Goal: Information Seeking & Learning: Learn about a topic

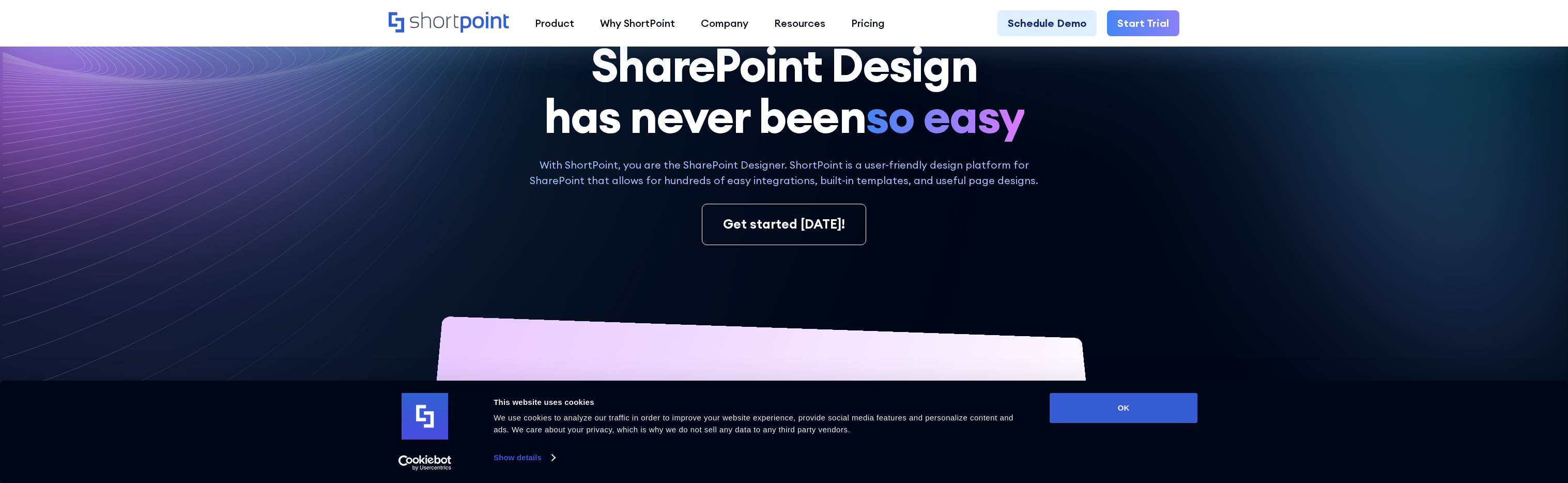
scroll to position [155, 0]
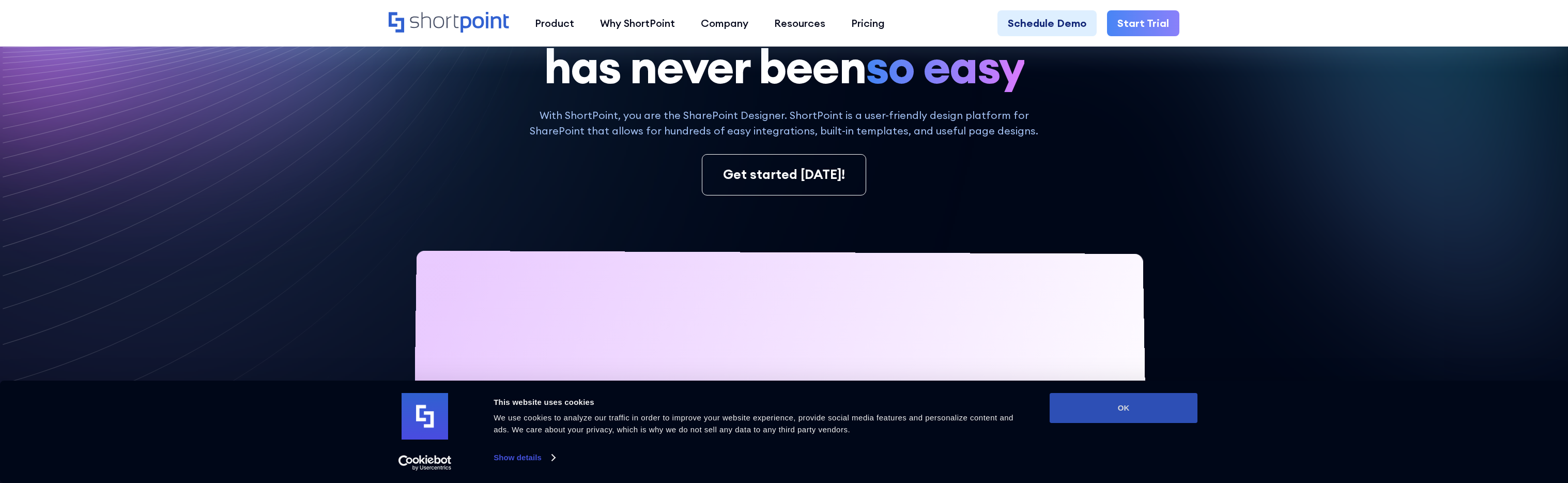
click at [1141, 412] on button "OK" at bounding box center [1123, 408] width 148 height 30
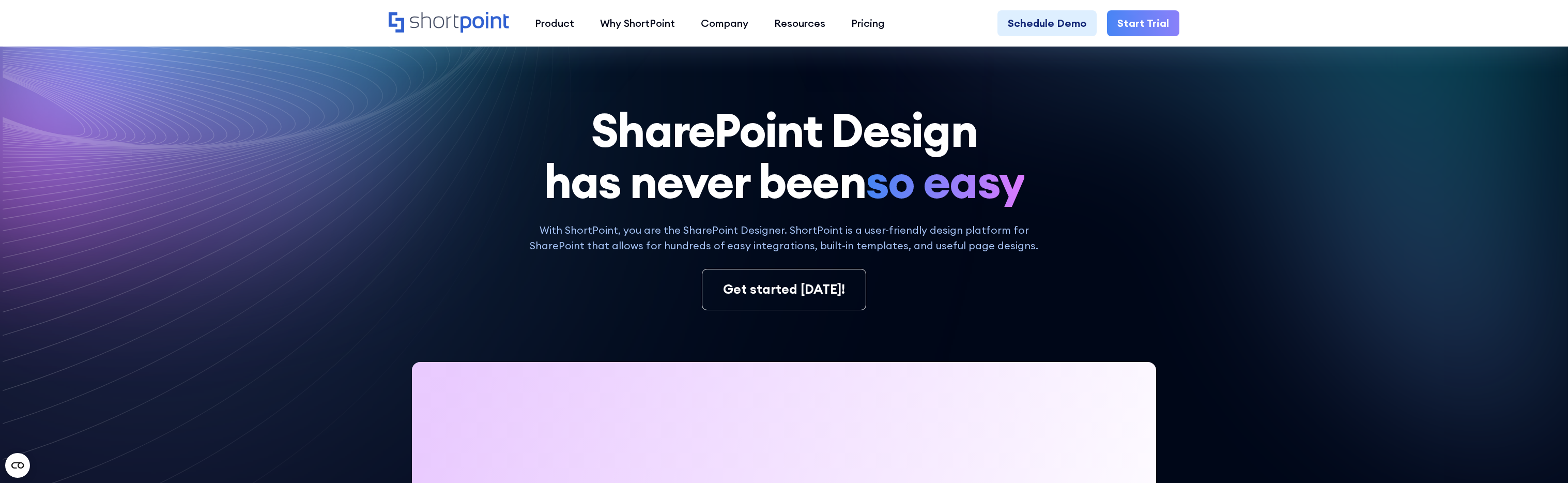
scroll to position [0, 0]
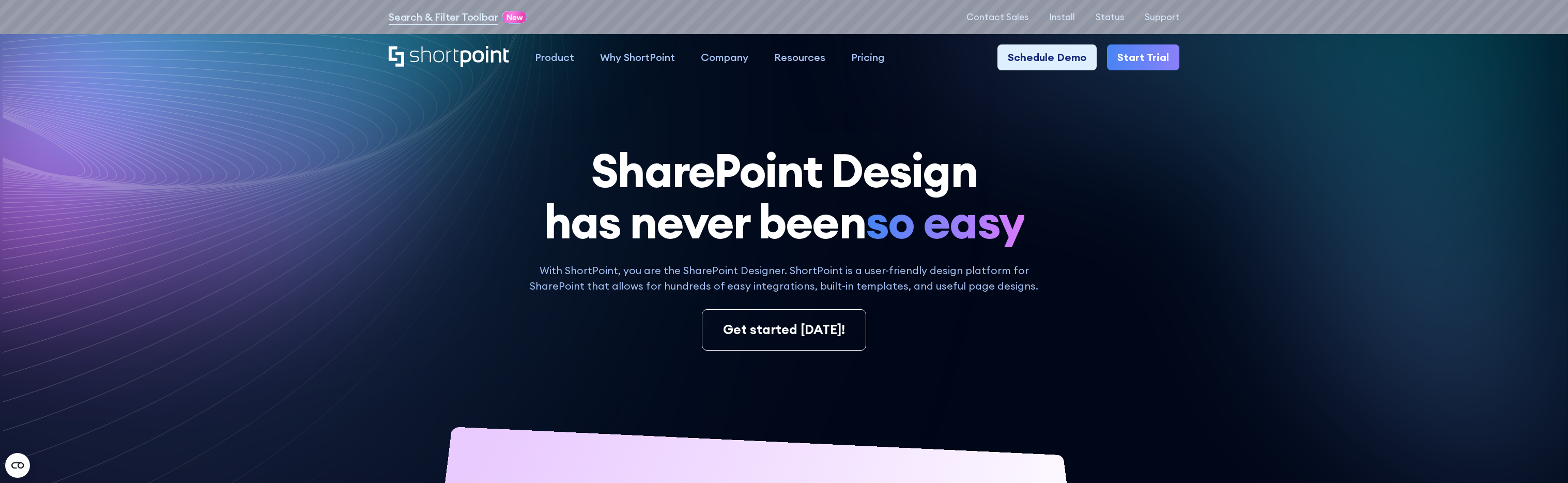
click at [476, 375] on div "SharePoint Design has never been so easy With ShortPoint, you are the SharePoin…" at bounding box center [784, 483] width 791 height 677
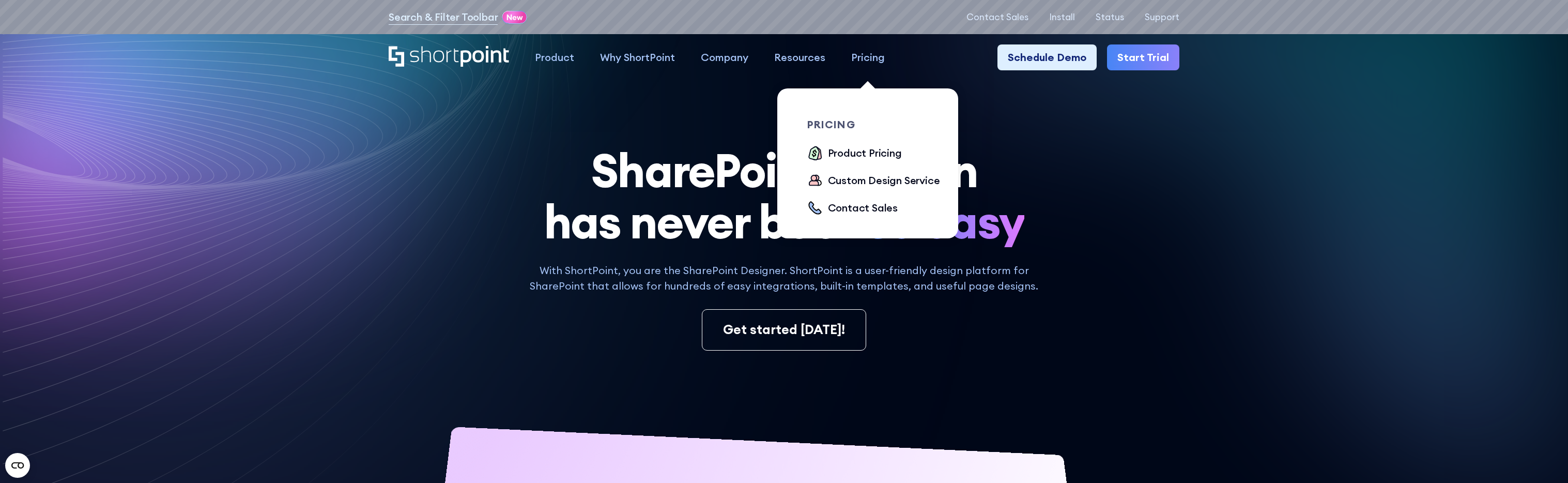
click at [869, 59] on div "Pricing" at bounding box center [868, 58] width 34 height 15
click at [877, 148] on div "Product Pricing" at bounding box center [865, 153] width 74 height 15
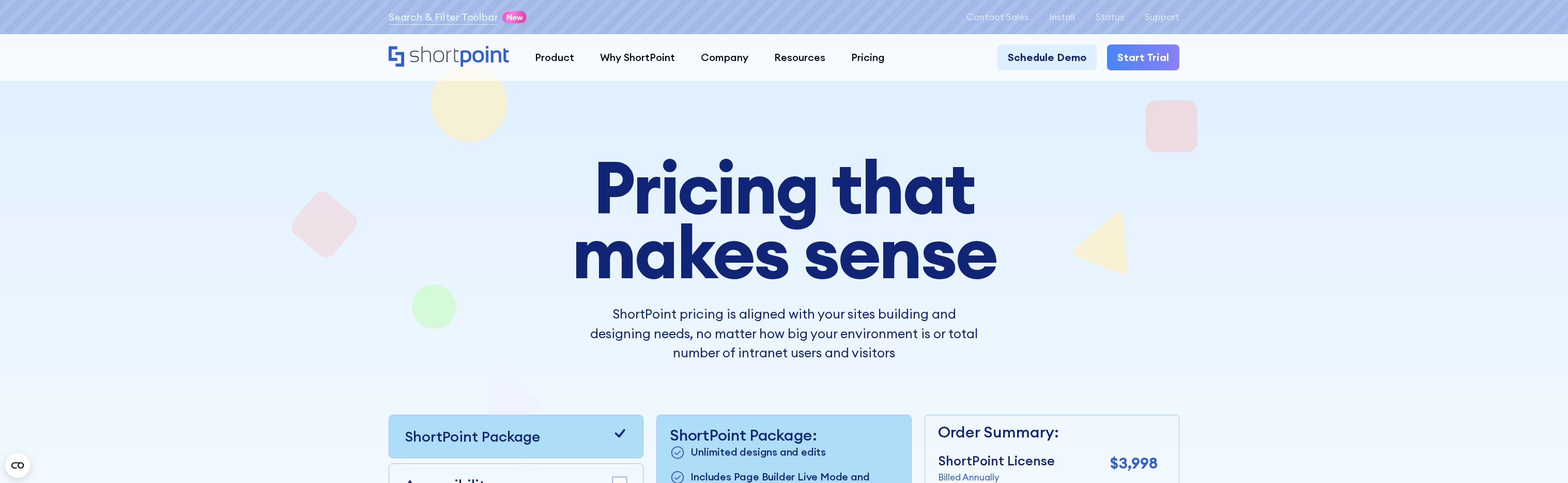
click at [340, 322] on div at bounding box center [784, 399] width 930 height 746
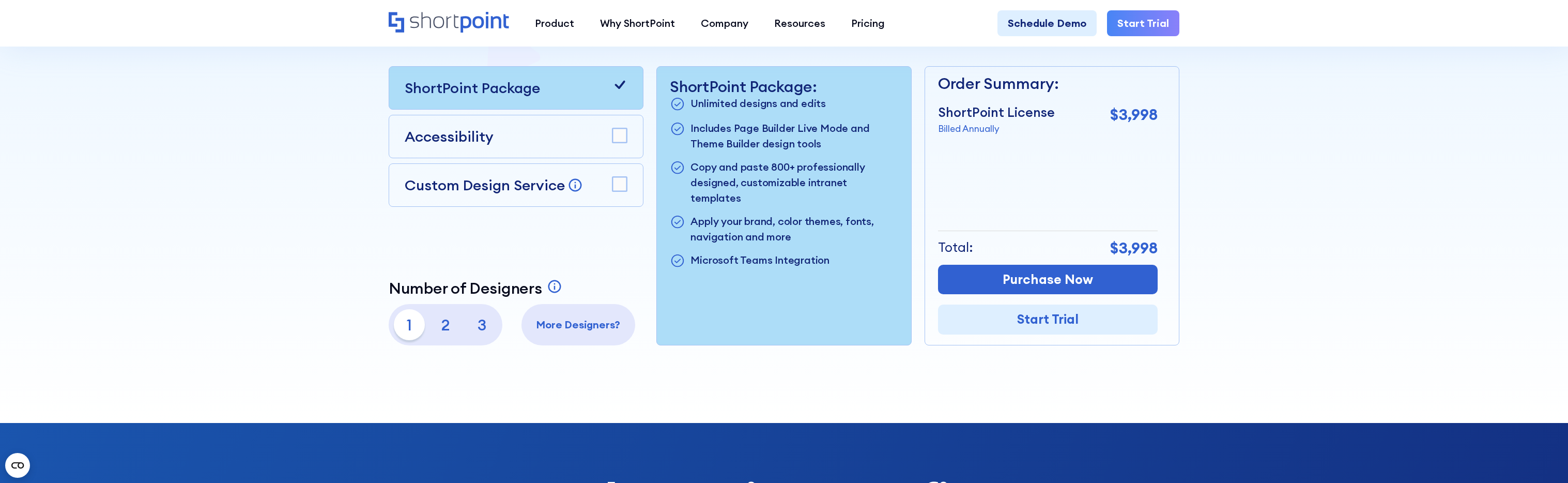
scroll to position [310, 0]
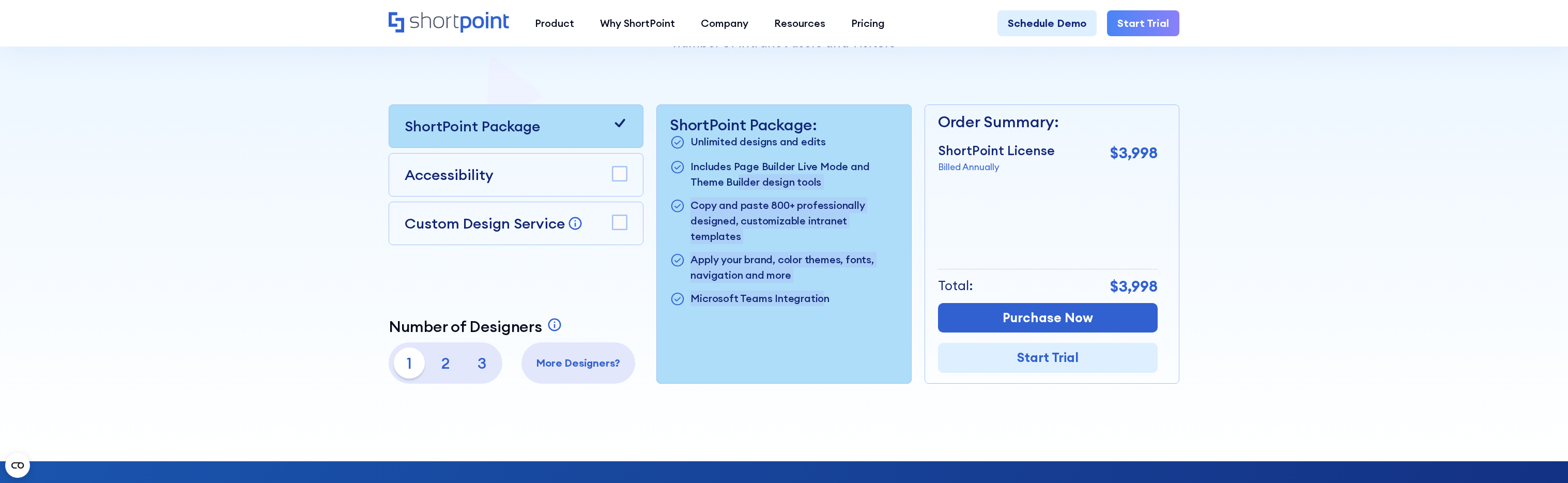
drag, startPoint x: 738, startPoint y: 182, endPoint x: 820, endPoint y: 284, distance: 130.9
click at [820, 284] on ul "Unlimited designs and edits Includes Page Builder Live Mode and Theme Builder d…" at bounding box center [784, 220] width 228 height 174
click at [820, 291] on p "Microsoft Teams Integration" at bounding box center [760, 299] width 139 height 17
drag, startPoint x: 881, startPoint y: 299, endPoint x: 786, endPoint y: 194, distance: 141.6
click at [788, 196] on div "ShortPoint Package: Unlimited designs and edits Includes Page Builder Live Mode…" at bounding box center [784, 244] width 254 height 278
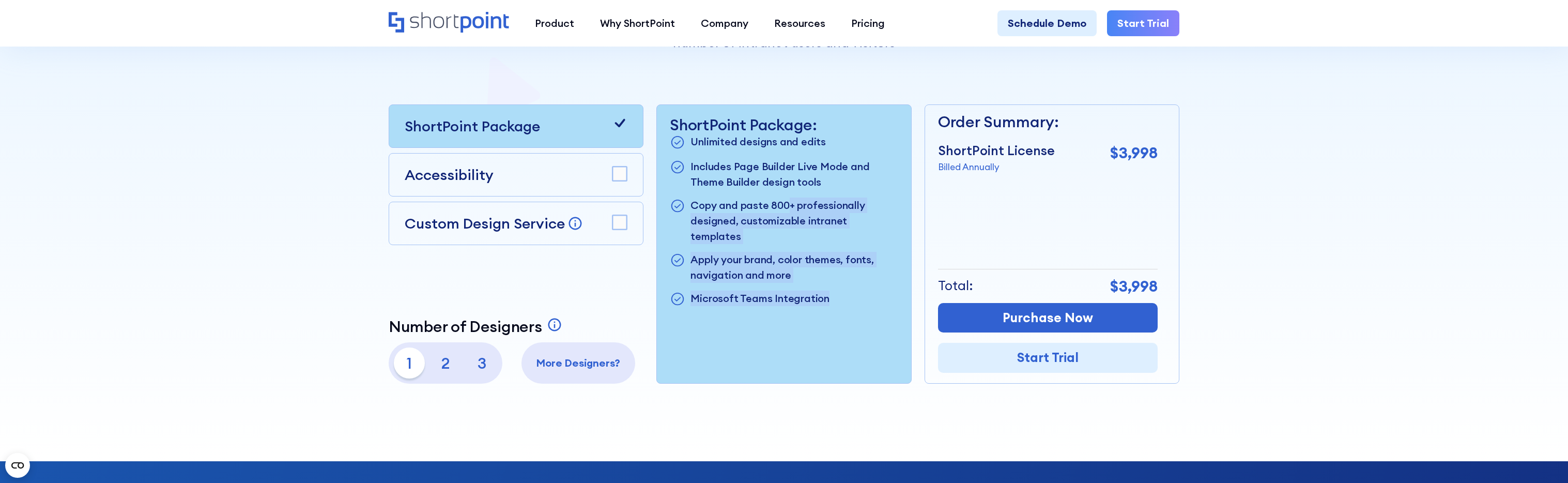
click at [786, 194] on ul "Unlimited designs and edits Includes Page Builder Live Mode and Theme Builder d…" at bounding box center [784, 220] width 228 height 174
drag, startPoint x: 733, startPoint y: 139, endPoint x: 846, endPoint y: 277, distance: 178.4
click at [846, 277] on ul "Unlimited designs and edits Includes Page Builder Live Mode and Theme Builder d…" at bounding box center [784, 220] width 228 height 174
click at [846, 291] on li "Microsoft Teams Integration" at bounding box center [784, 299] width 228 height 17
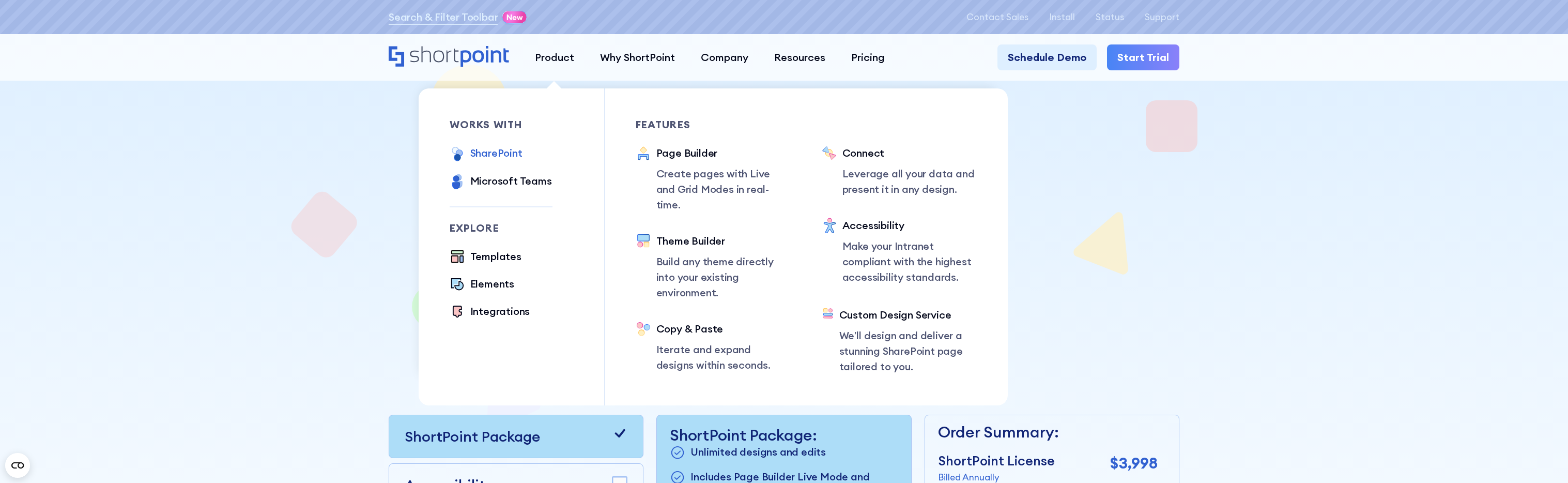
click at [504, 156] on div "SharePoint" at bounding box center [497, 153] width 52 height 15
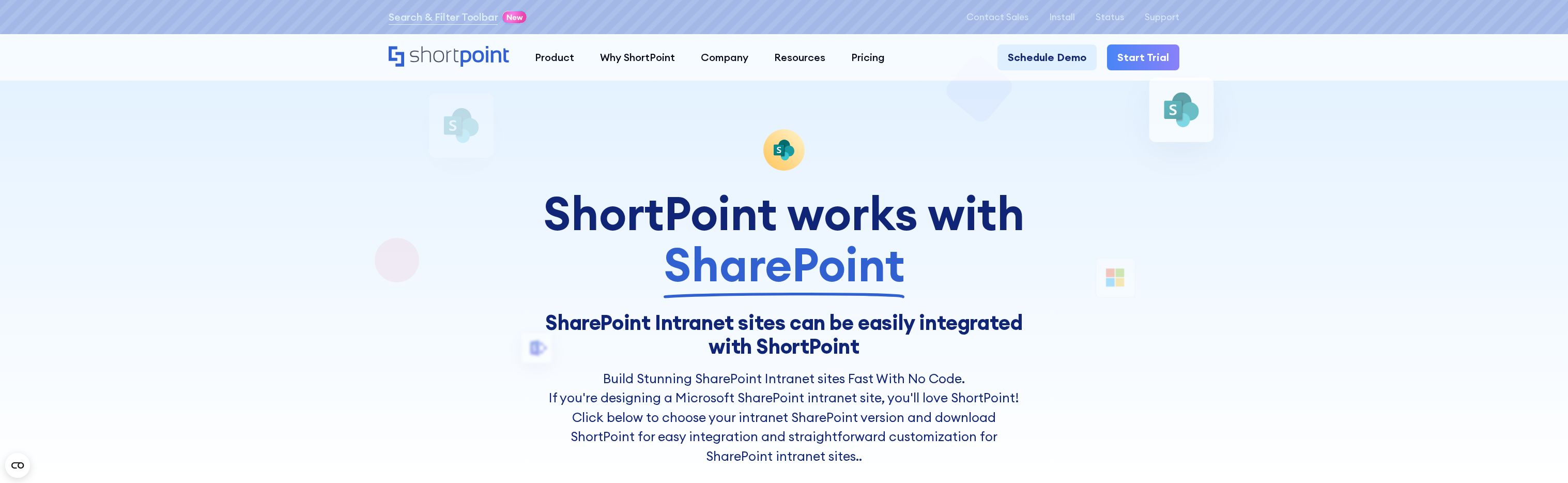
click at [485, 51] on icon "Home" at bounding box center [448, 56] width 120 height 20
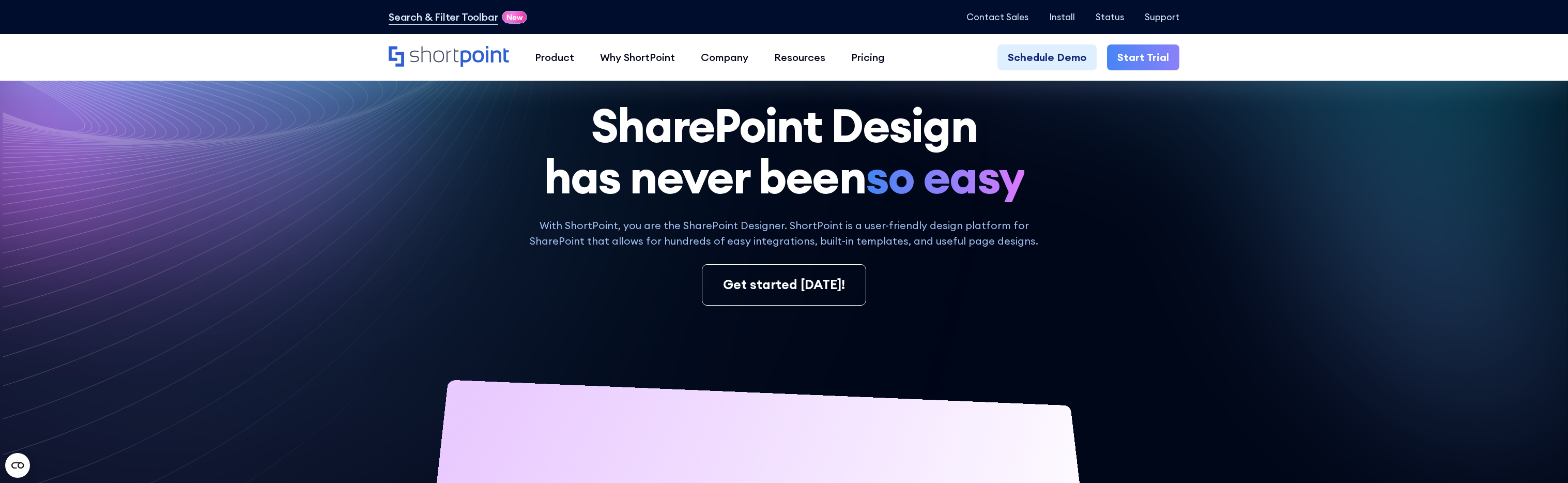
scroll to position [51, 0]
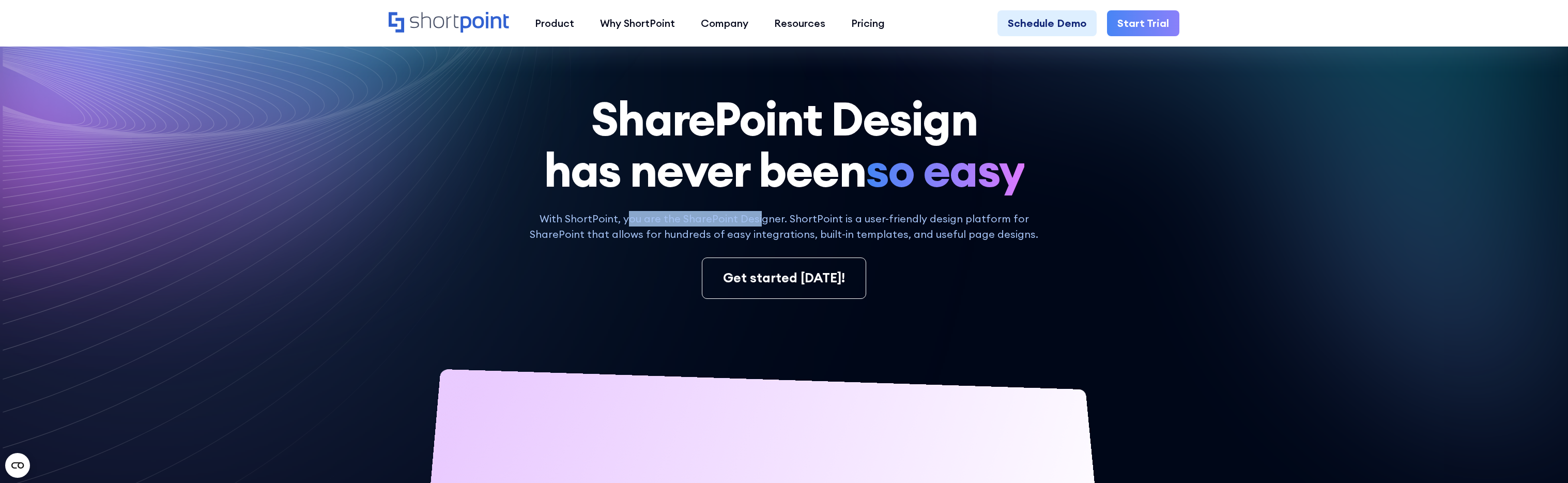
drag, startPoint x: 636, startPoint y: 221, endPoint x: 763, endPoint y: 226, distance: 127.1
click at [763, 226] on p "With ShortPoint, you are the SharePoint Designer. ShortPoint is a user-friendly…" at bounding box center [784, 227] width 523 height 31
drag, startPoint x: 763, startPoint y: 226, endPoint x: 832, endPoint y: 233, distance: 69.4
click at [763, 226] on p "With ShortPoint, you are the SharePoint Designer. ShortPoint is a user-friendly…" at bounding box center [784, 227] width 523 height 31
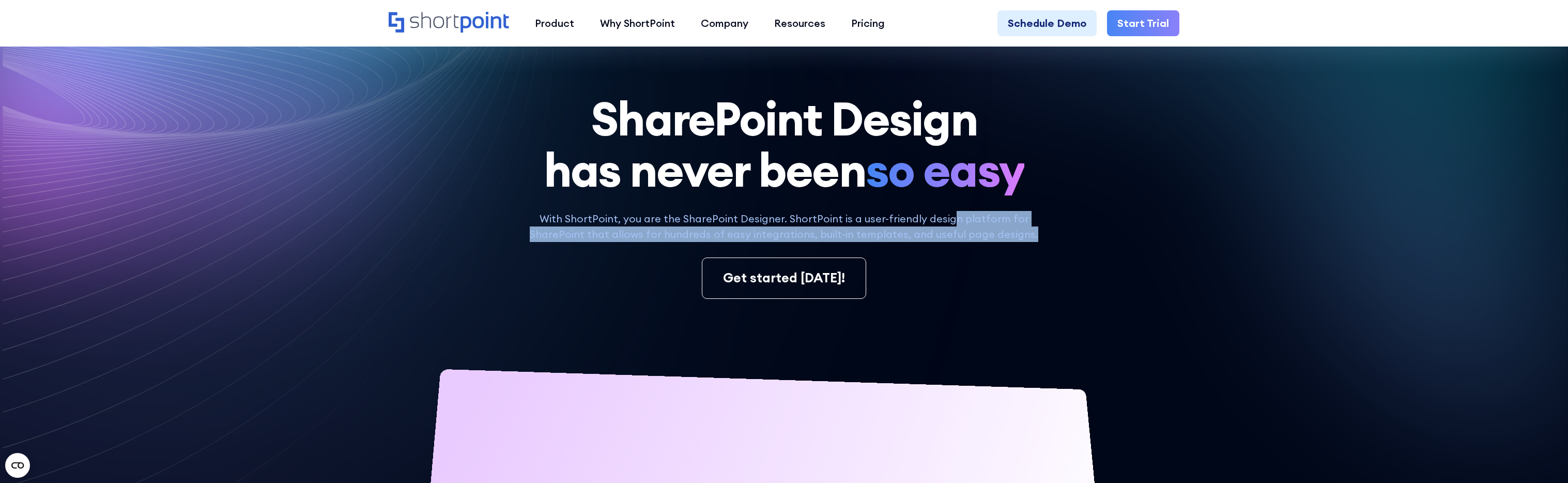
drag, startPoint x: 1036, startPoint y: 239, endPoint x: 951, endPoint y: 200, distance: 93.5
click at [951, 200] on div "SharePoint Design has never been so easy With ShortPoint, you are the SharePoin…" at bounding box center [784, 431] width 791 height 677
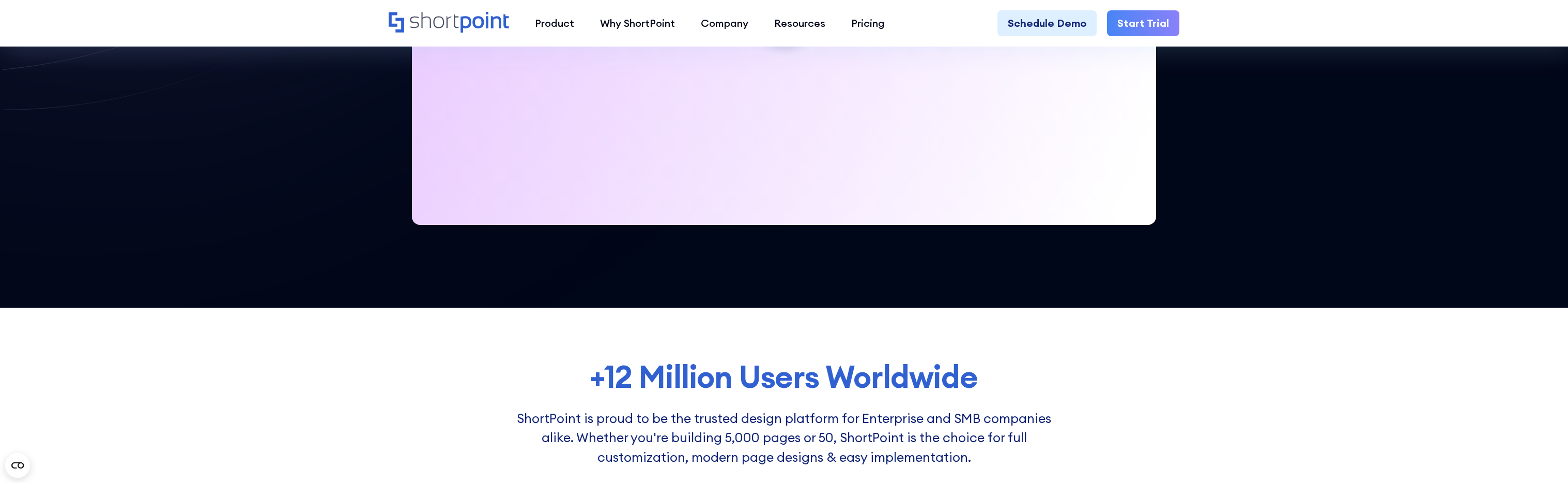
scroll to position [465, 0]
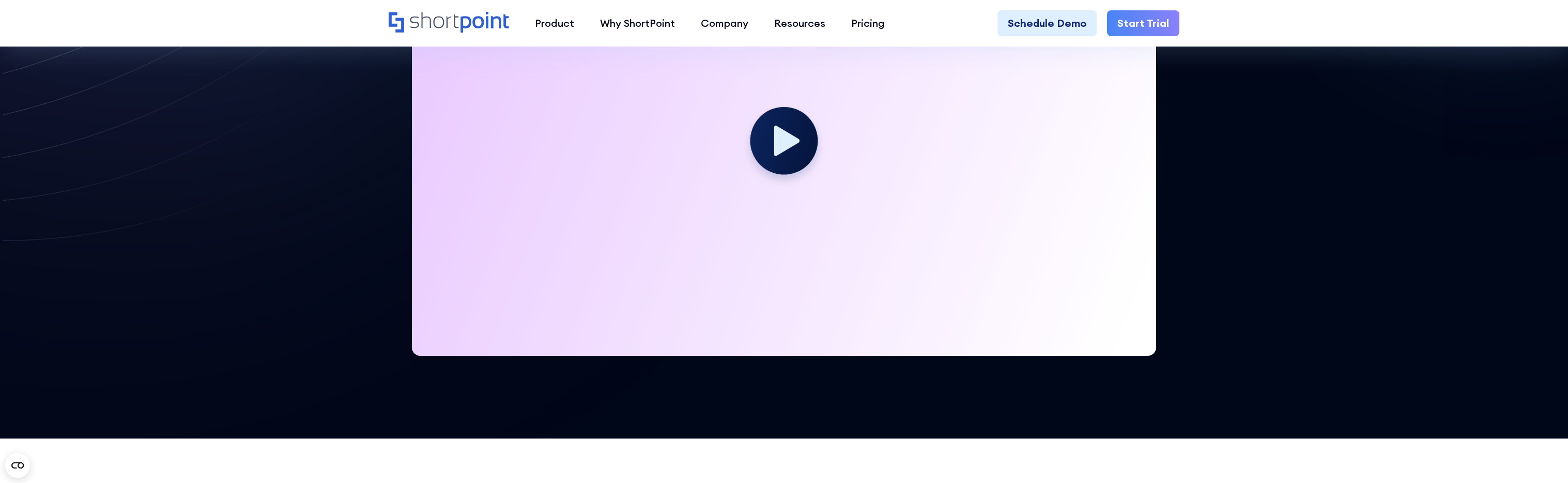
click at [303, 184] on icon at bounding box center [517, 51] width 1035 height 1000
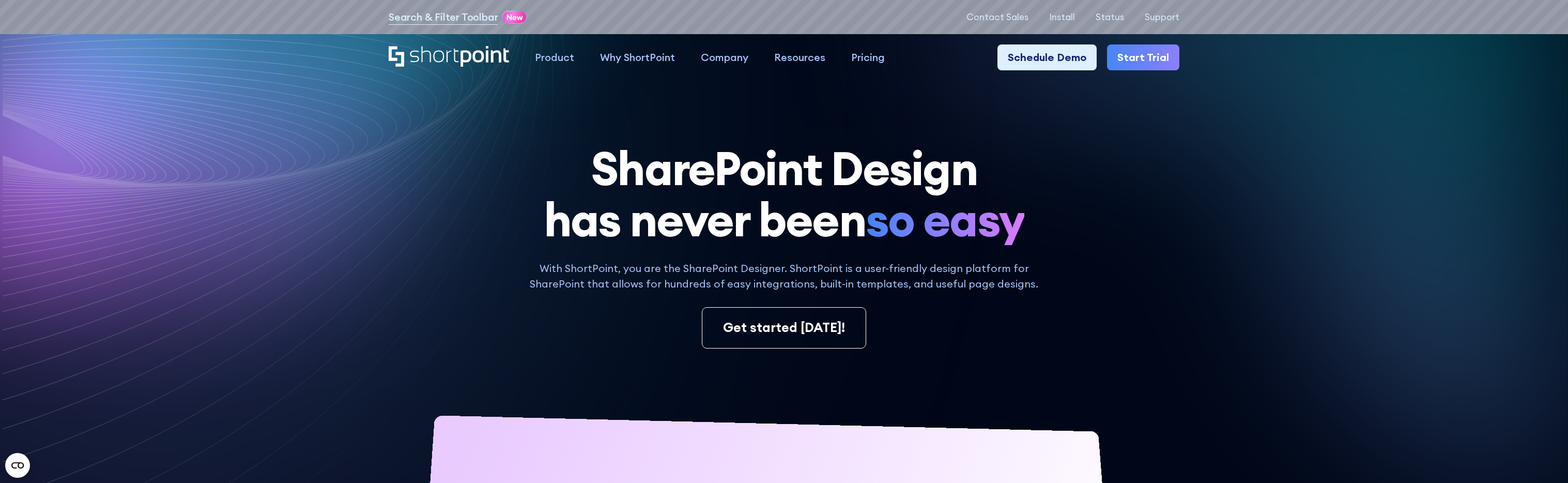
scroll to position [0, 0]
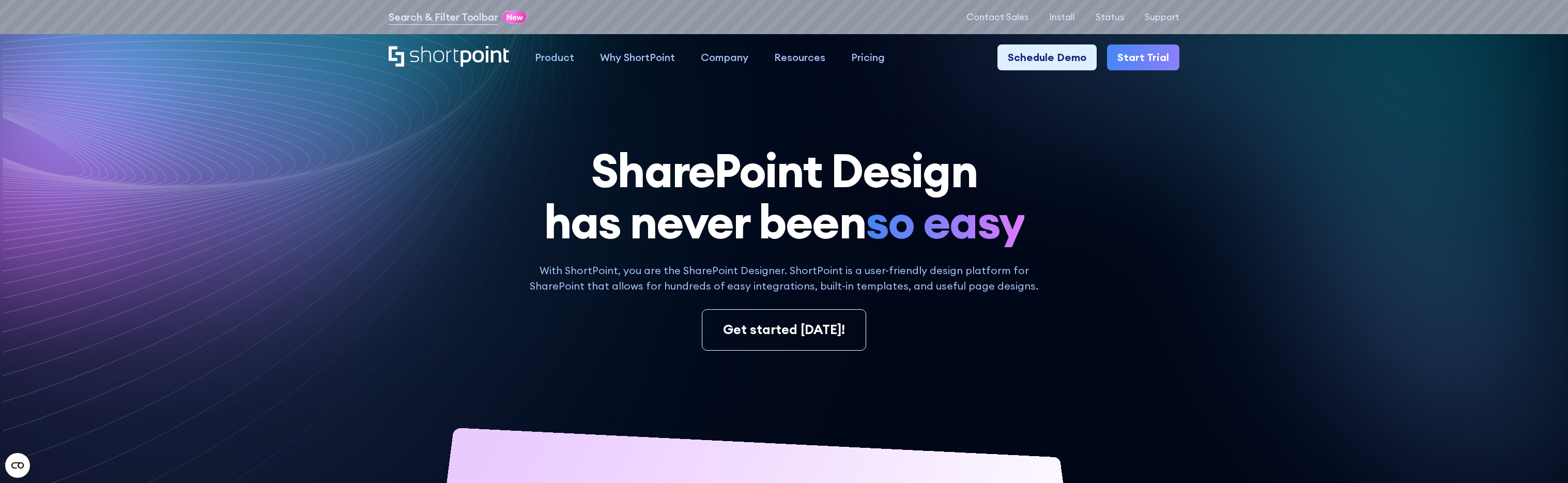
click at [1257, 186] on icon at bounding box center [1155, 336] width 824 height 639
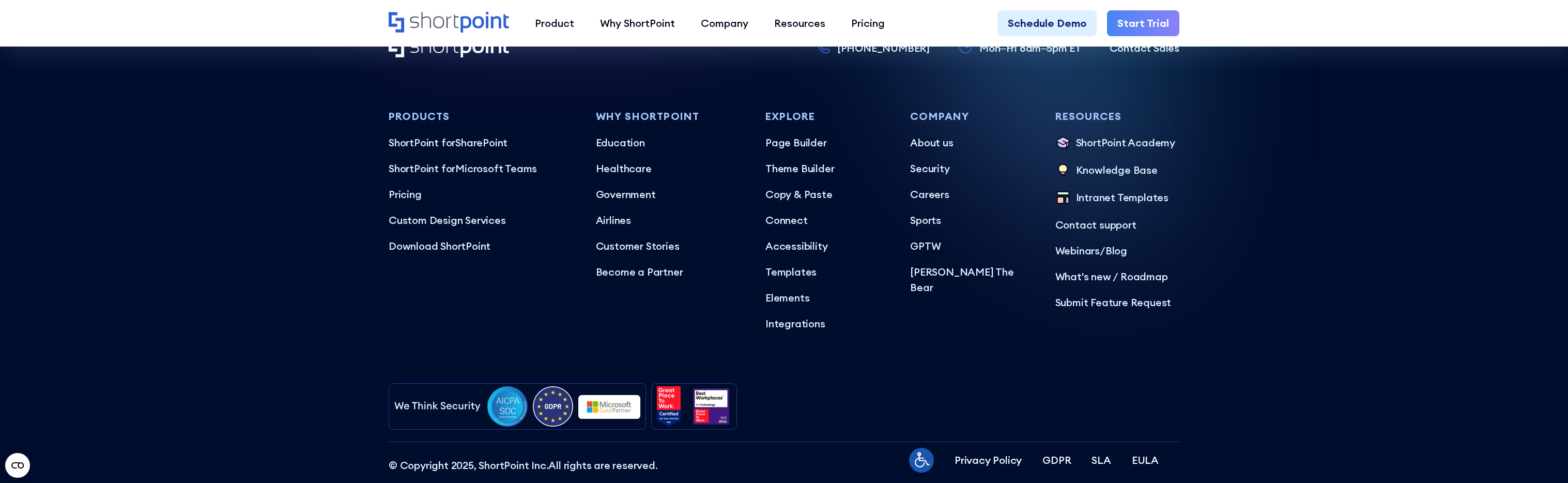
scroll to position [6495, 0]
